Goal: Task Accomplishment & Management: Manage account settings

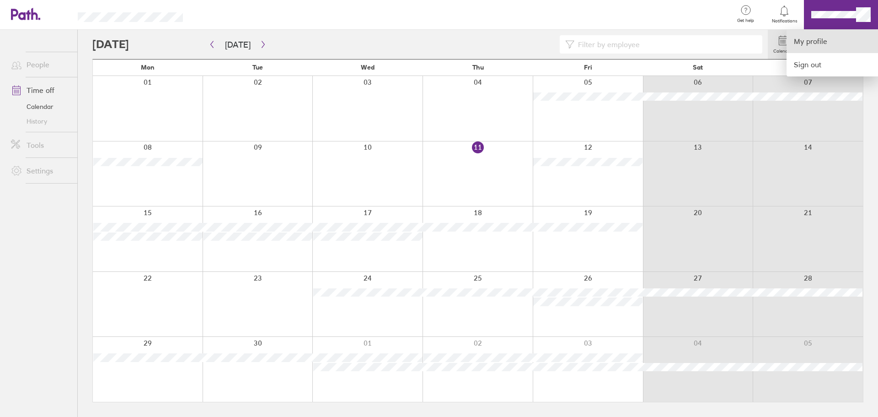
click at [819, 39] on link "My profile" at bounding box center [832, 41] width 91 height 23
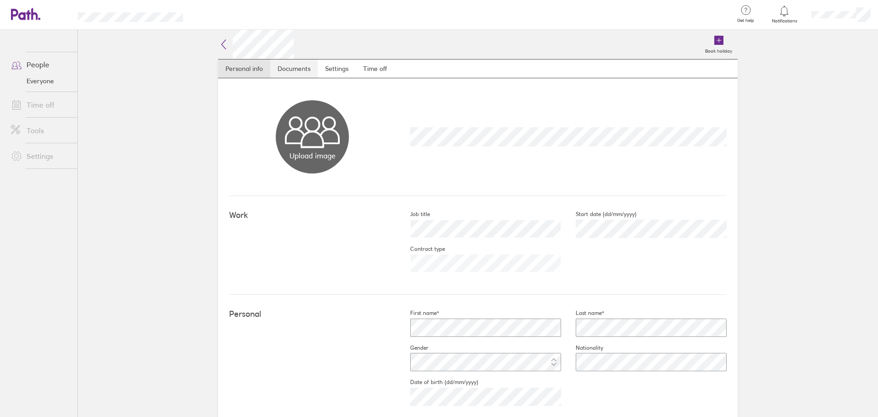
click at [303, 71] on link "Documents" at bounding box center [294, 68] width 48 height 18
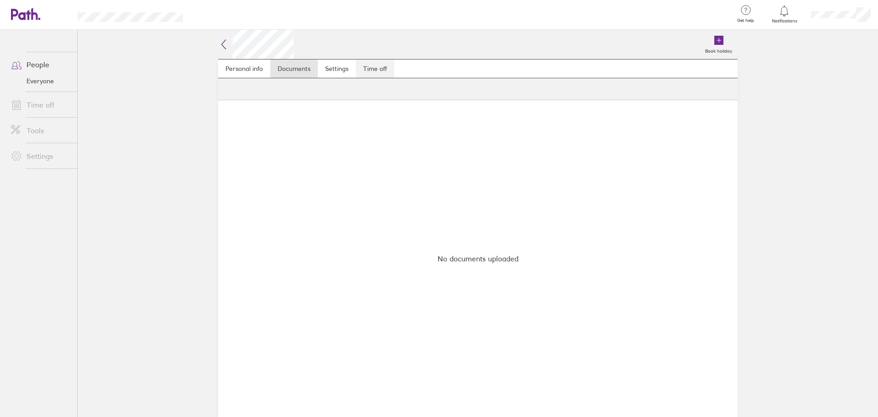
click at [384, 69] on link "Time off" at bounding box center [375, 68] width 38 height 18
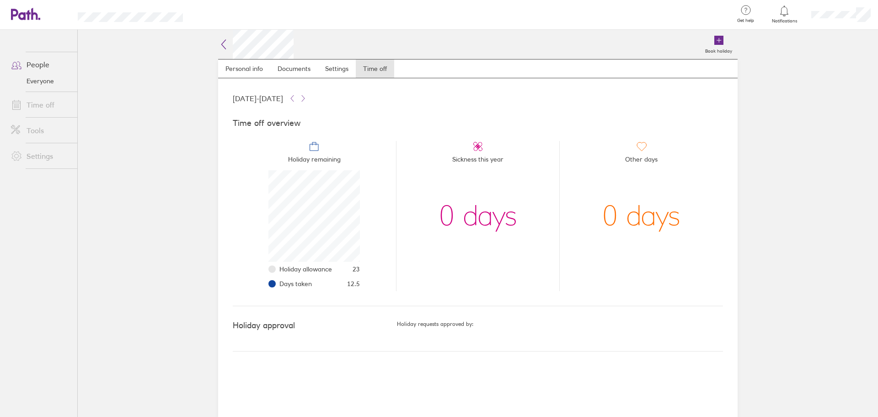
scroll to position [91, 91]
drag, startPoint x: 349, startPoint y: 284, endPoint x: 368, endPoint y: 282, distance: 19.3
click at [368, 282] on li "Holiday remaining Holiday allowance 23 Days taken 12.5" at bounding box center [314, 216] width 163 height 150
click at [420, 269] on li "Sickness this year 0 days" at bounding box center [478, 216] width 164 height 150
click at [354, 284] on span "12.5" at bounding box center [353, 283] width 13 height 7
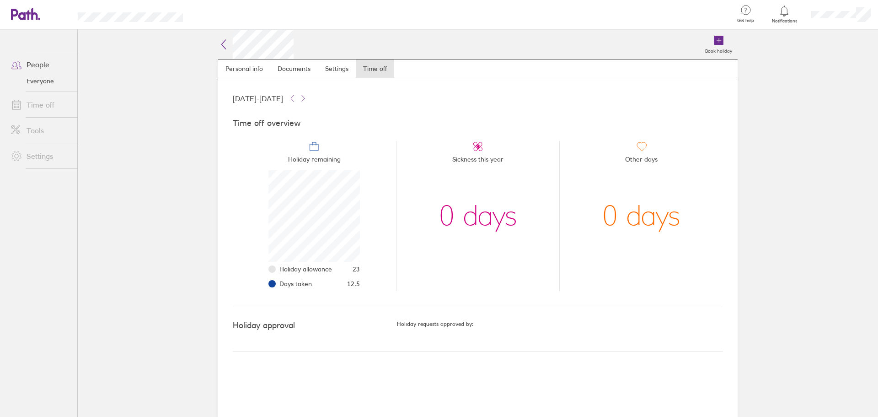
click at [54, 56] on link "People" at bounding box center [41, 64] width 74 height 18
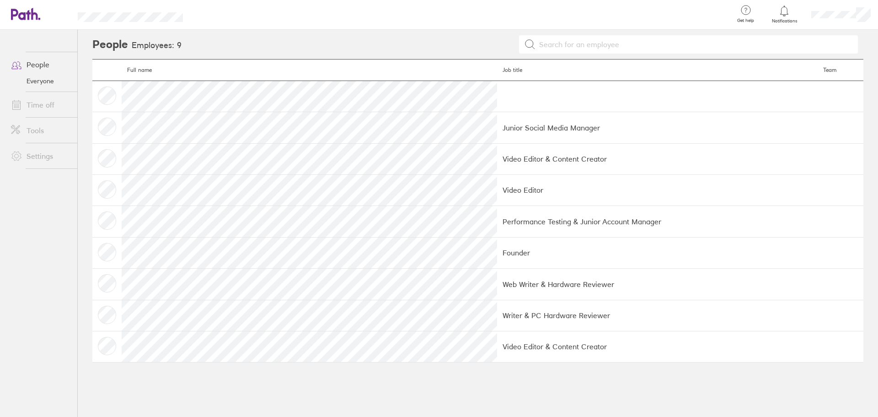
click at [51, 74] on link "Everyone" at bounding box center [41, 81] width 74 height 15
click at [18, 16] on icon at bounding box center [25, 14] width 29 height 12
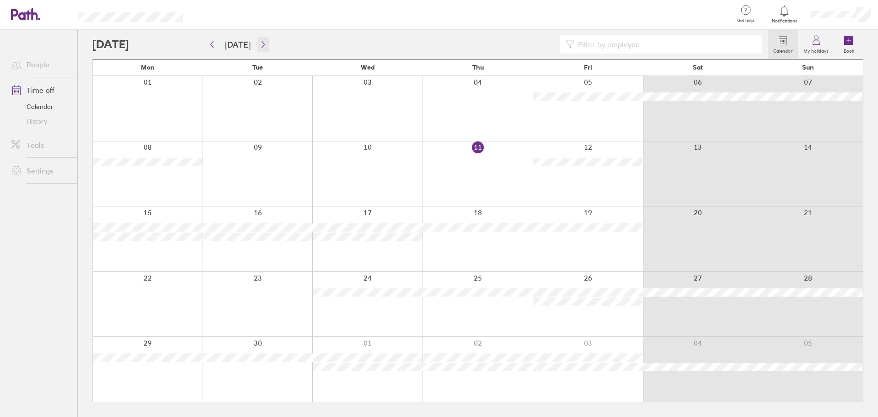
click at [261, 43] on icon "button" at bounding box center [263, 44] width 7 height 7
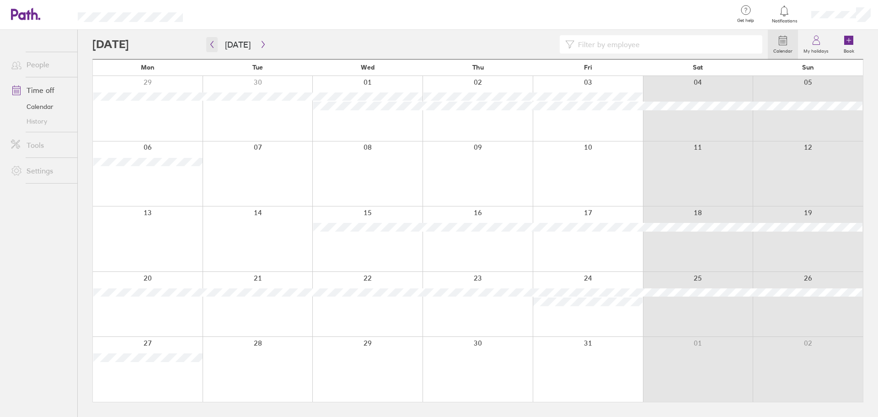
click at [209, 41] on icon "button" at bounding box center [212, 44] width 7 height 7
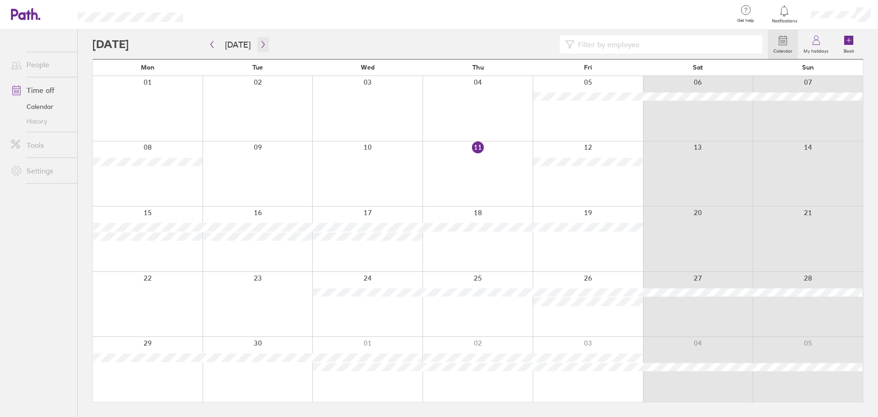
click at [264, 42] on button "button" at bounding box center [263, 44] width 11 height 15
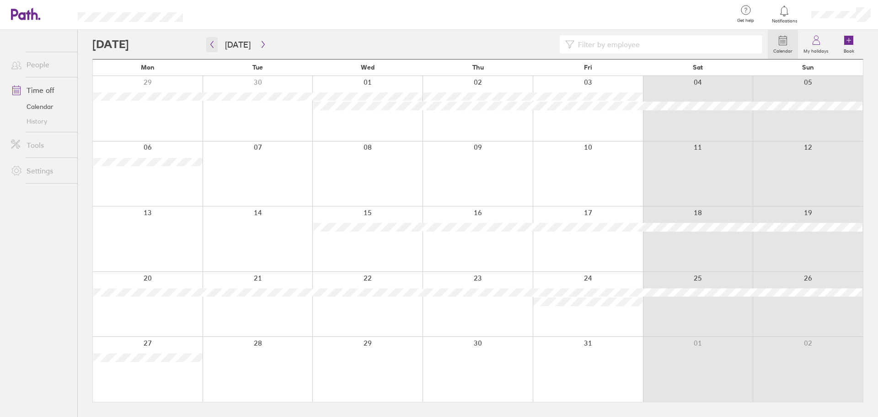
click at [208, 41] on button "button" at bounding box center [211, 44] width 11 height 15
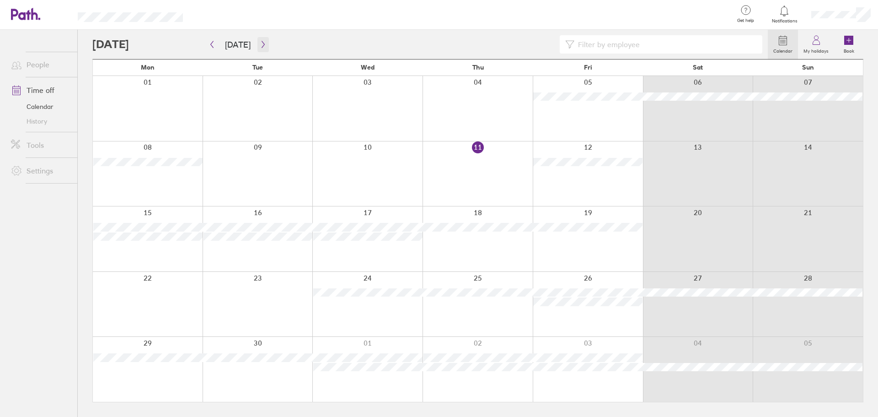
click at [263, 39] on button "button" at bounding box center [263, 44] width 11 height 15
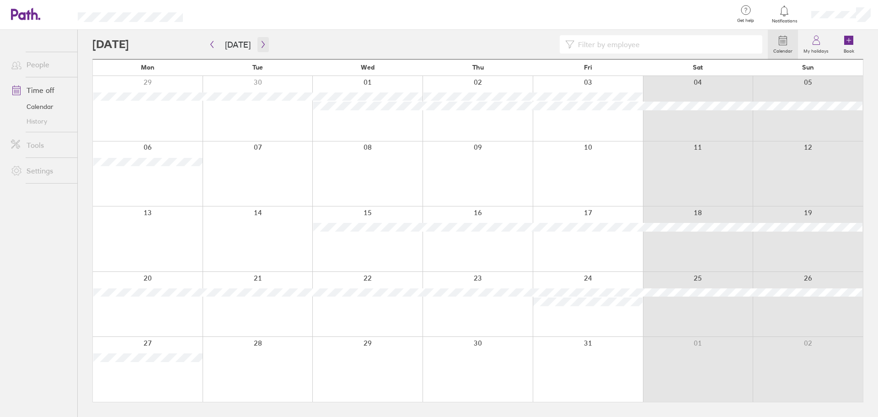
click at [263, 38] on button "button" at bounding box center [263, 44] width 11 height 15
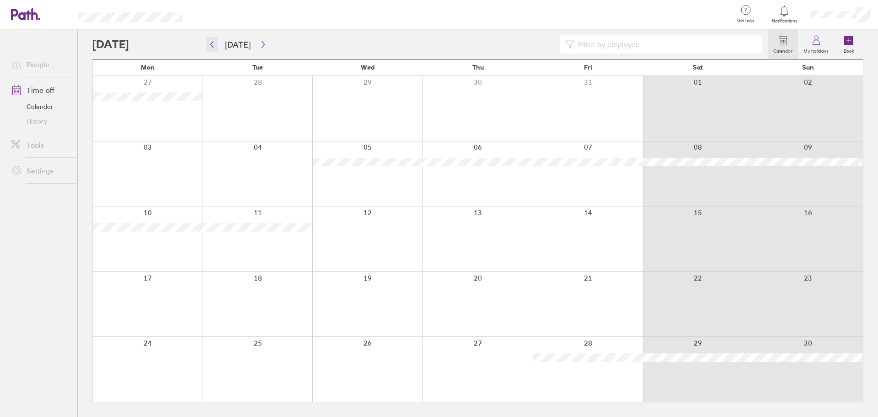
click at [212, 41] on icon "button" at bounding box center [212, 44] width 7 height 7
